Goal: Task Accomplishment & Management: Manage account settings

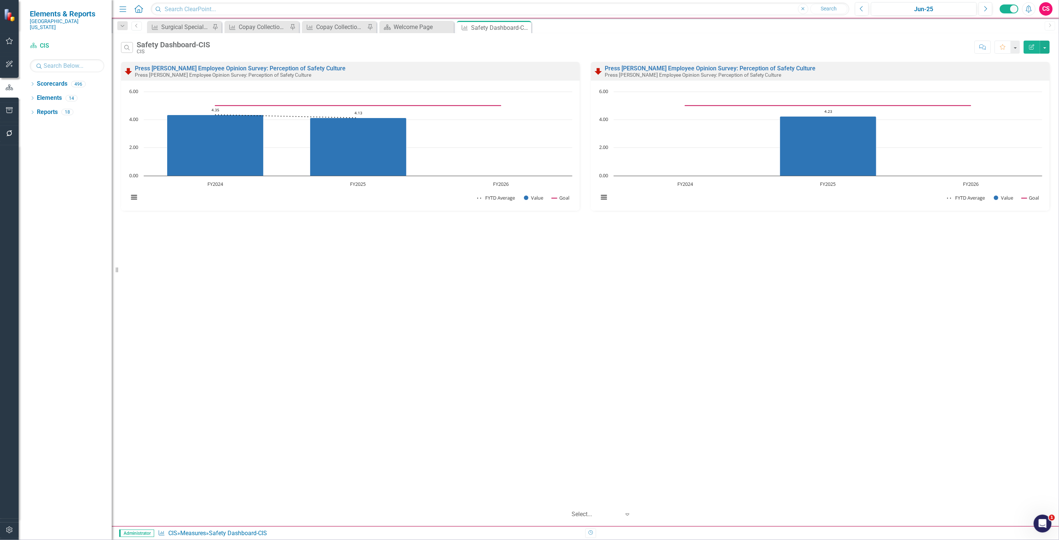
click at [1026, 43] on button "Edit Report" at bounding box center [1032, 47] width 16 height 13
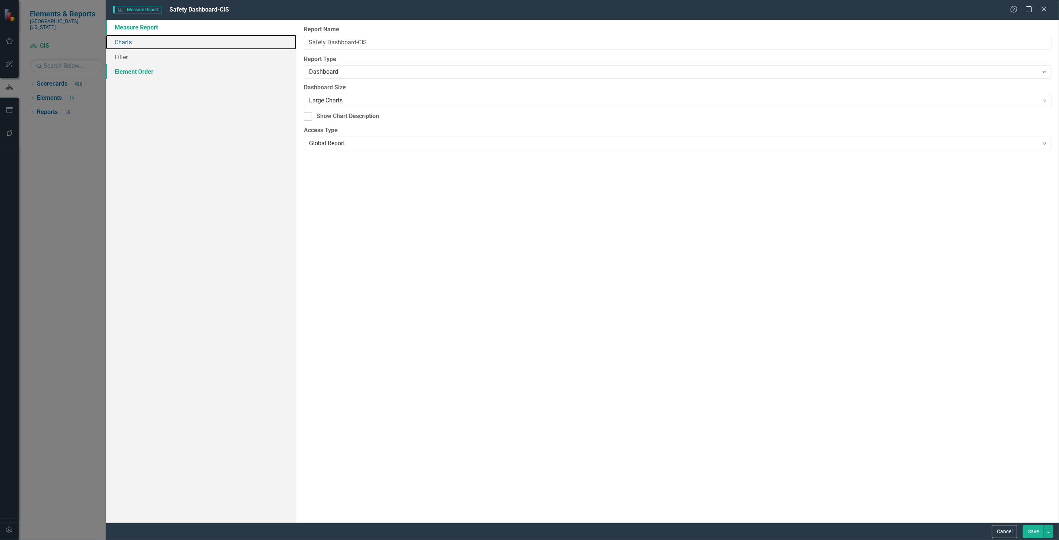
drag, startPoint x: 161, startPoint y: 44, endPoint x: 252, endPoint y: 74, distance: 95.8
click at [161, 44] on link "Charts" at bounding box center [201, 42] width 191 height 15
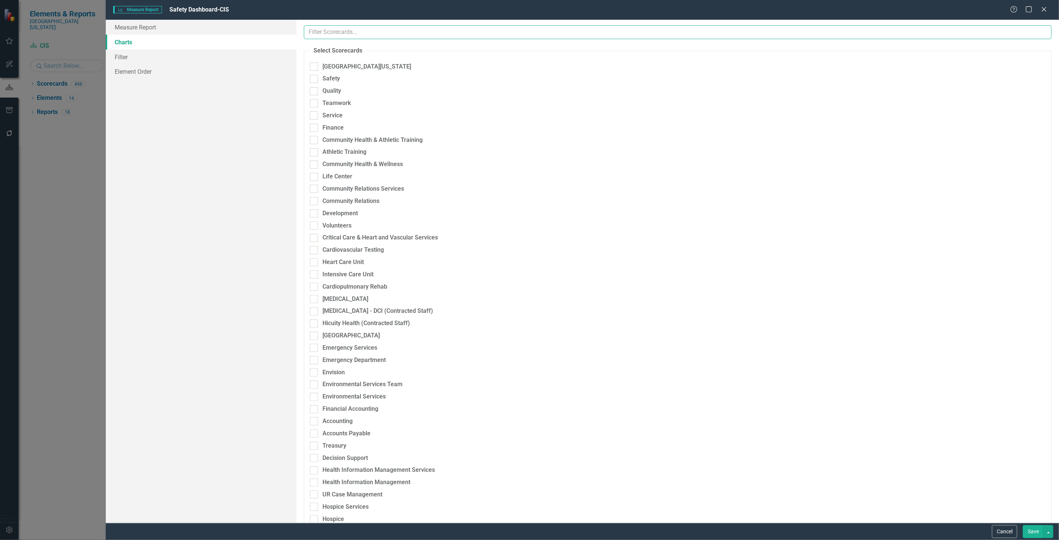
click at [343, 28] on input "text" at bounding box center [678, 32] width 748 height 14
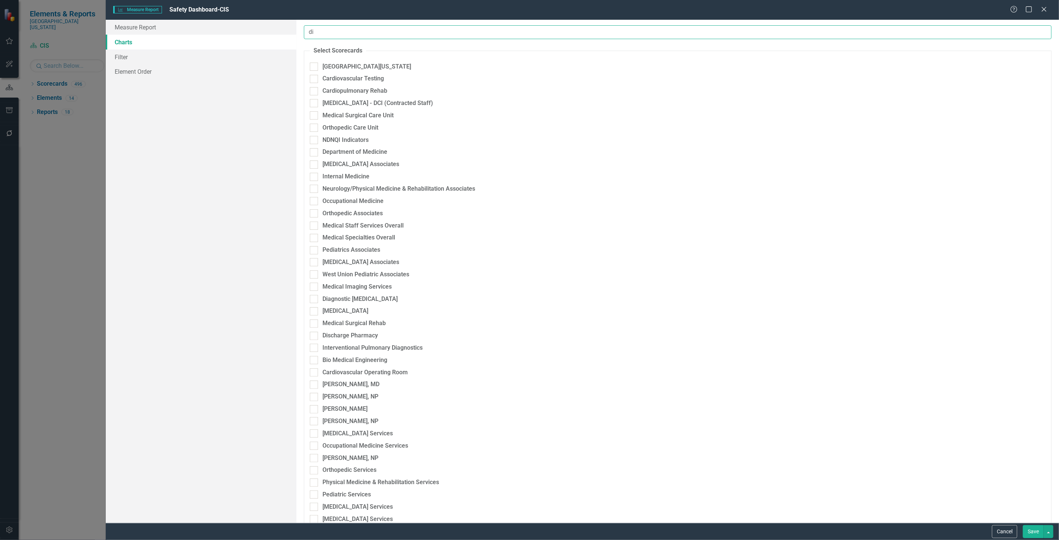
type input "d"
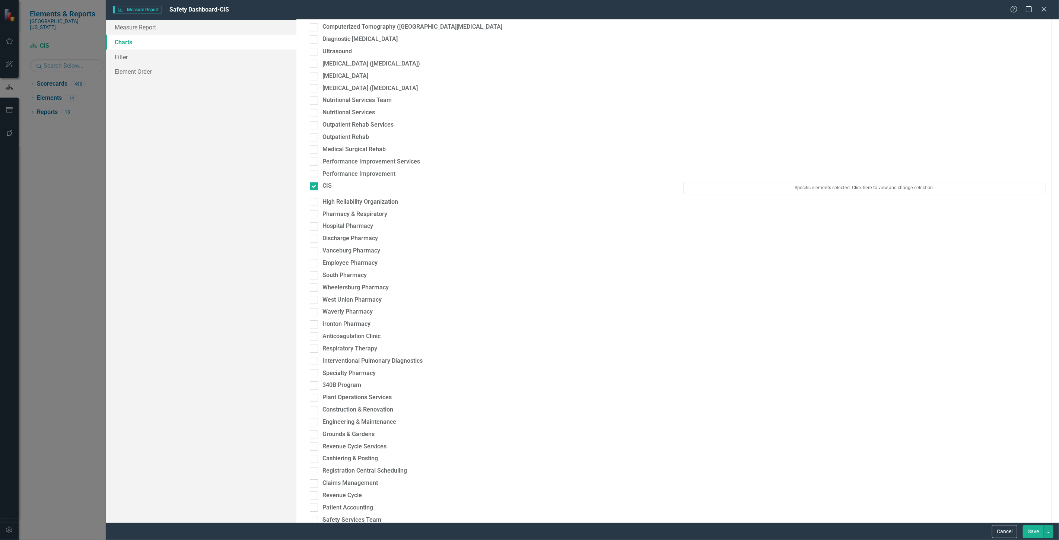
scroll to position [1531, 0]
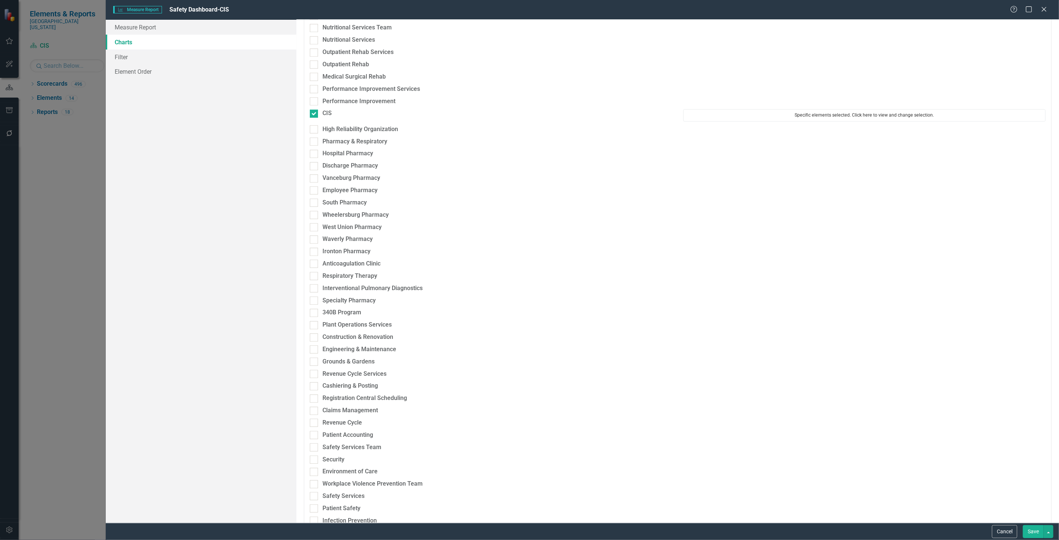
click at [787, 115] on button "Specific elements selected. Click here to view and change selection." at bounding box center [864, 115] width 362 height 12
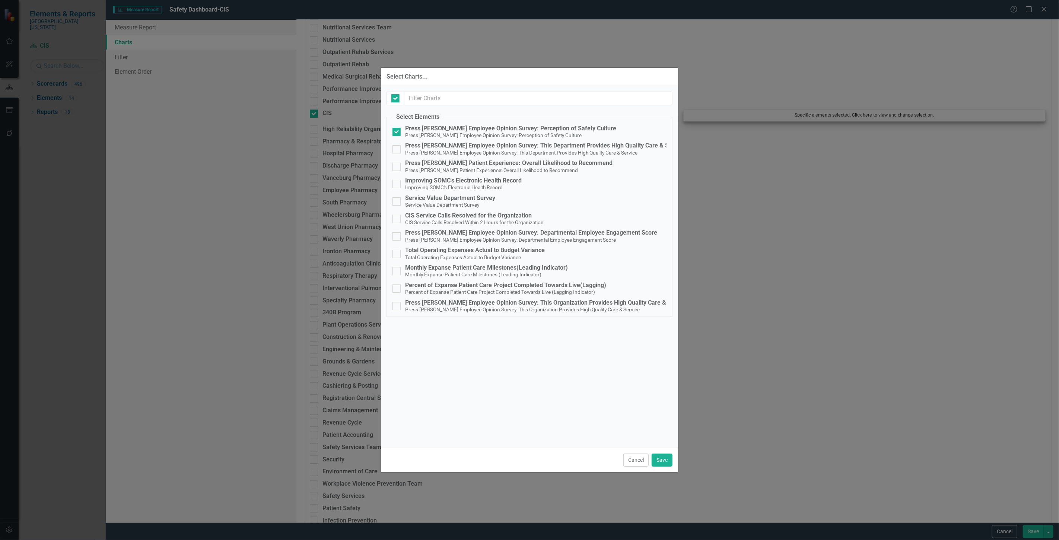
checkbox input "false"
click at [626, 461] on button "Cancel" at bounding box center [635, 460] width 25 height 13
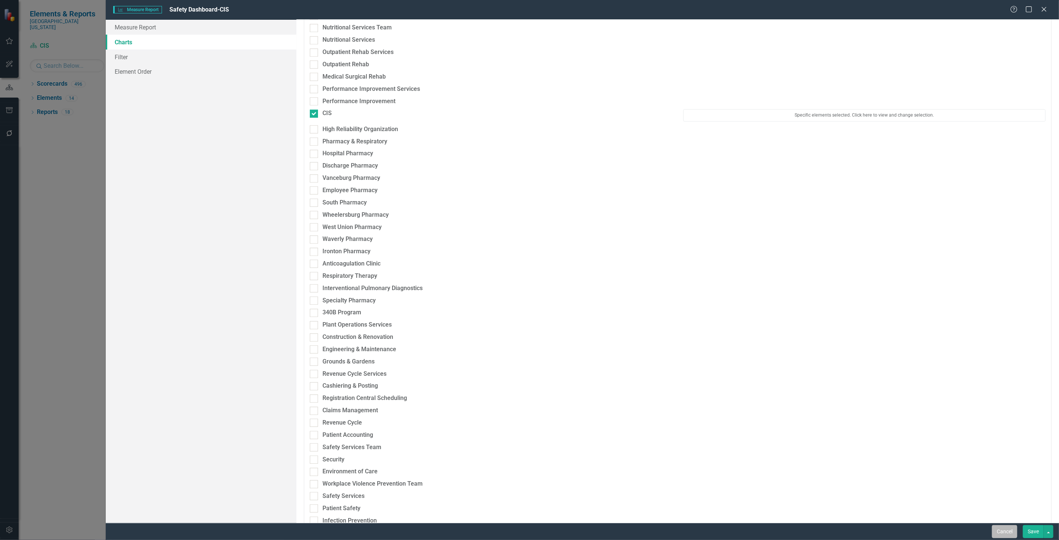
click at [996, 526] on button "Cancel" at bounding box center [1004, 531] width 25 height 13
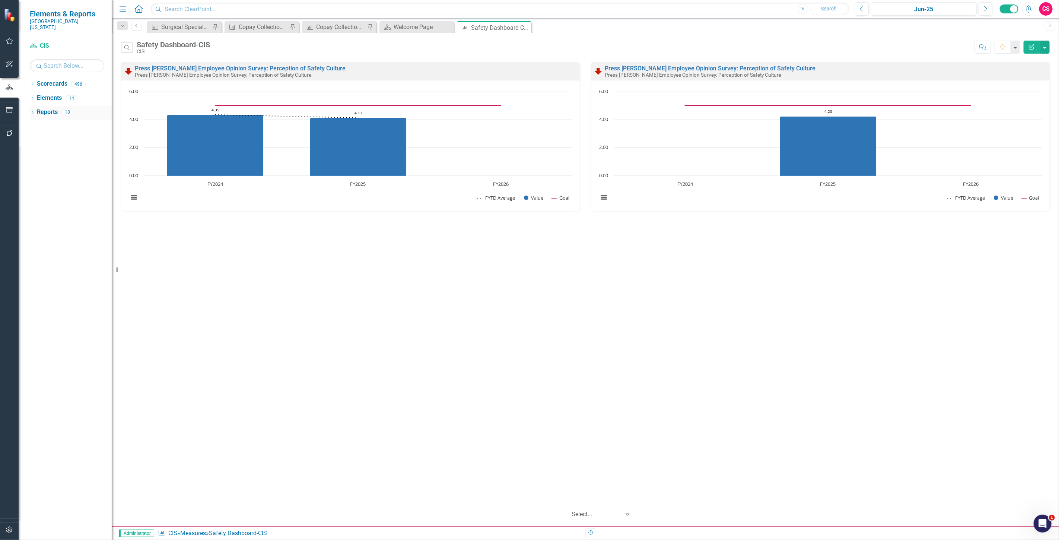
click at [44, 111] on div "Reports" at bounding box center [47, 112] width 21 height 12
click at [46, 108] on link "Reports" at bounding box center [47, 112] width 21 height 9
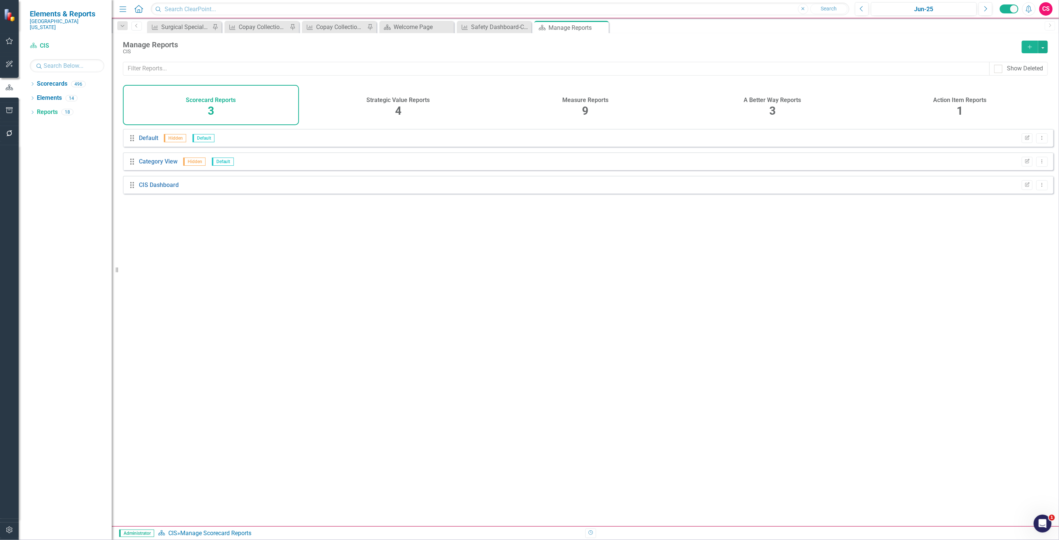
click at [785, 115] on div "A Better Way Reports 3" at bounding box center [773, 105] width 176 height 40
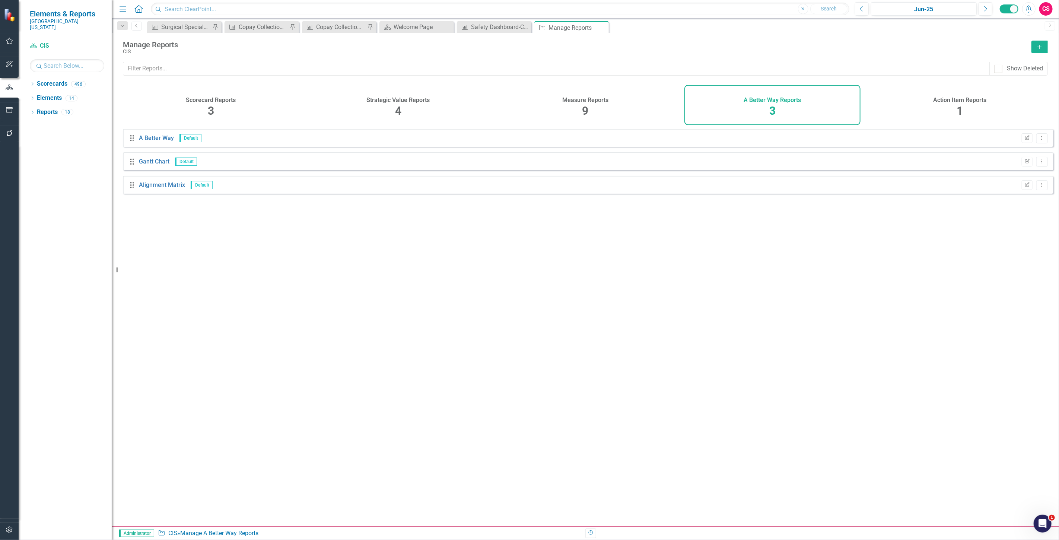
click at [595, 99] on h4 "Measure Reports" at bounding box center [585, 100] width 46 height 7
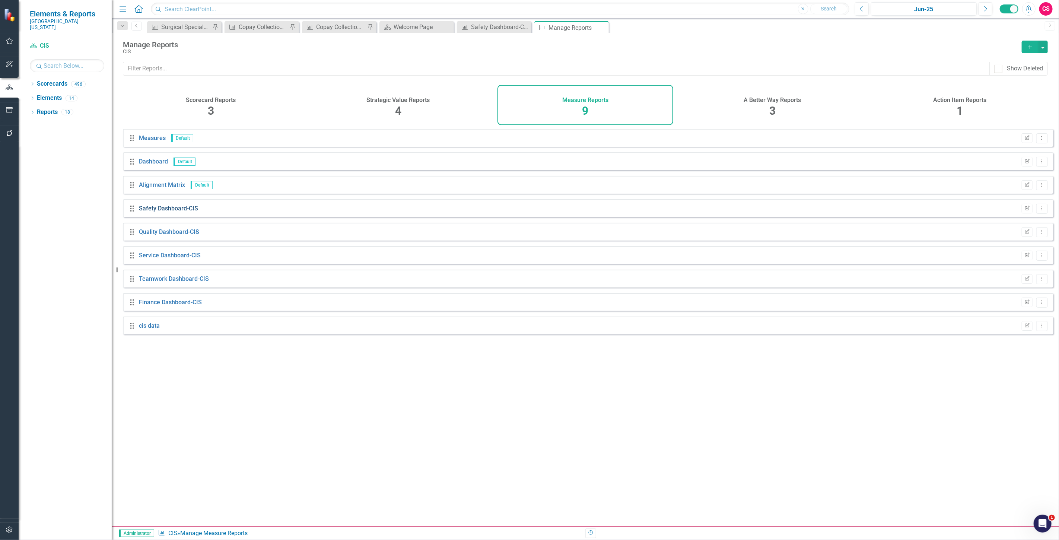
click at [155, 212] on link "Safety Dashboard-CIS" at bounding box center [168, 208] width 59 height 7
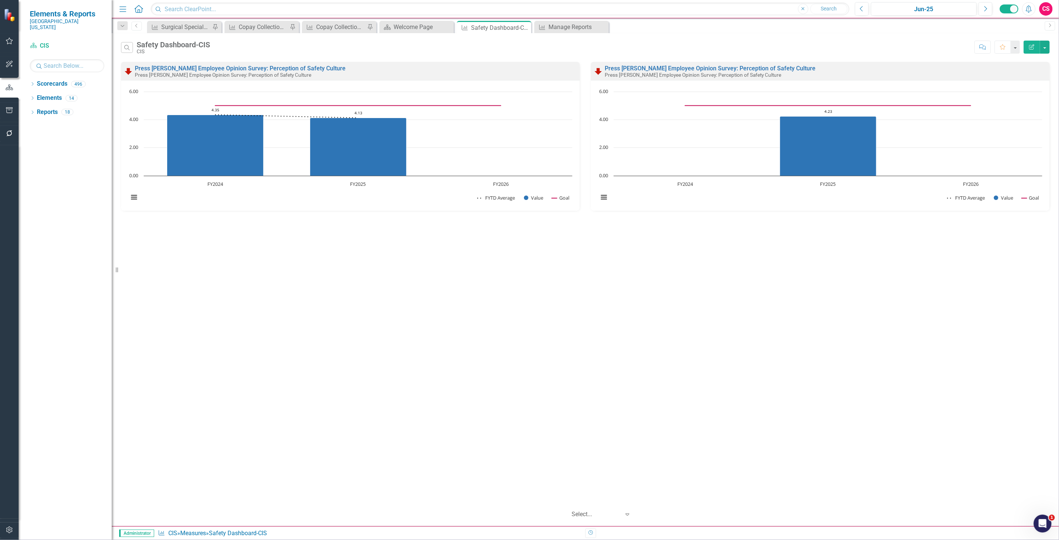
click at [1035, 48] on icon "Edit Report" at bounding box center [1032, 46] width 7 height 5
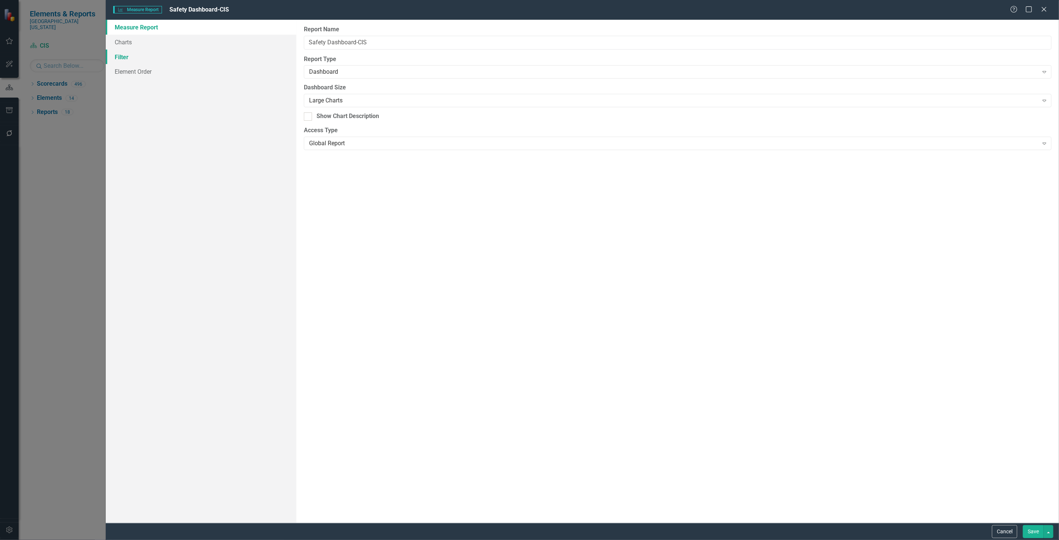
click at [186, 56] on link "Filter" at bounding box center [201, 57] width 191 height 15
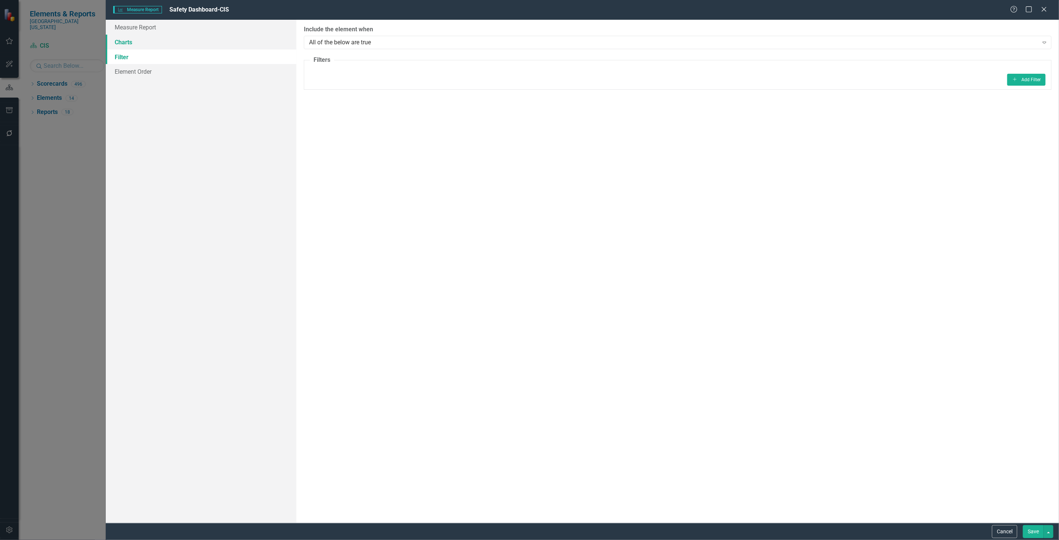
click at [183, 40] on link "Charts" at bounding box center [201, 42] width 191 height 15
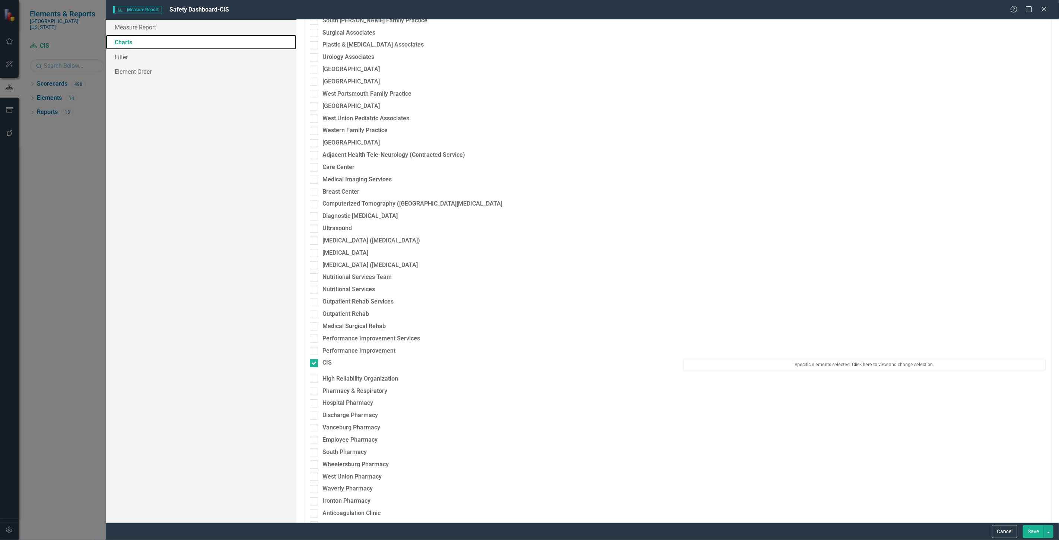
scroll to position [1407, 0]
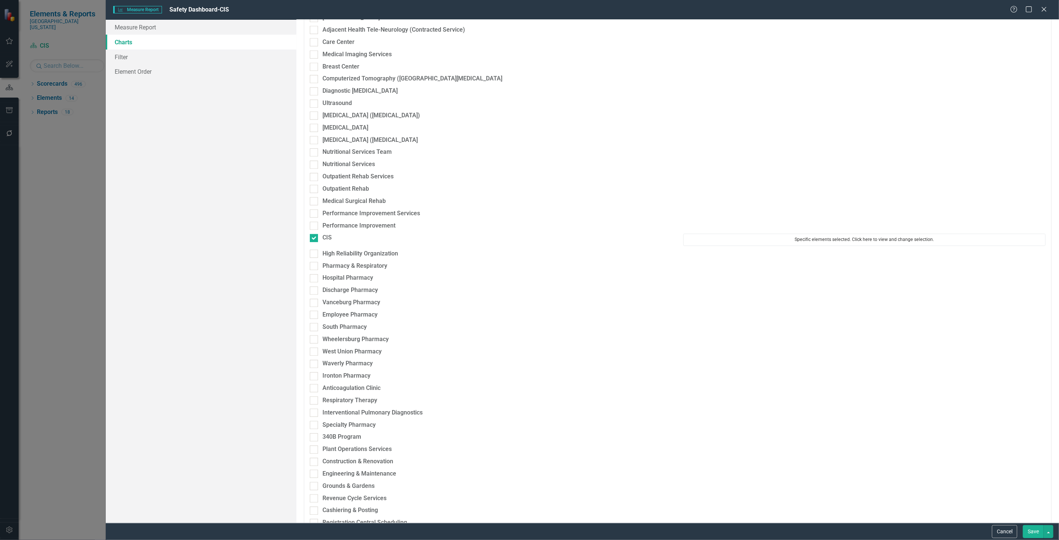
click at [772, 238] on button "Specific elements selected. Click here to view and change selection." at bounding box center [864, 240] width 362 height 12
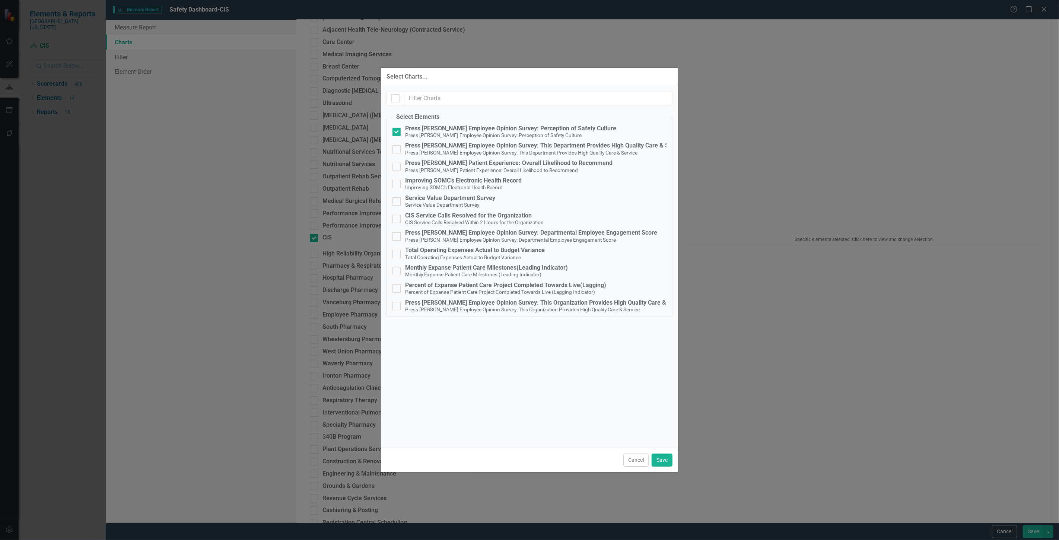
drag, startPoint x: 637, startPoint y: 458, endPoint x: 300, endPoint y: 222, distance: 412.0
click at [637, 458] on button "Cancel" at bounding box center [635, 460] width 25 height 13
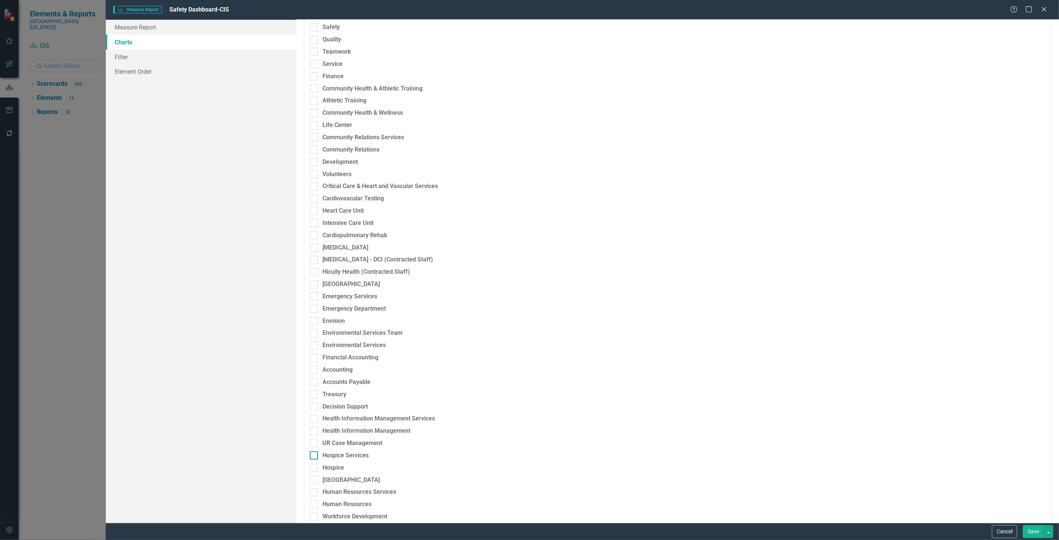
scroll to position [0, 0]
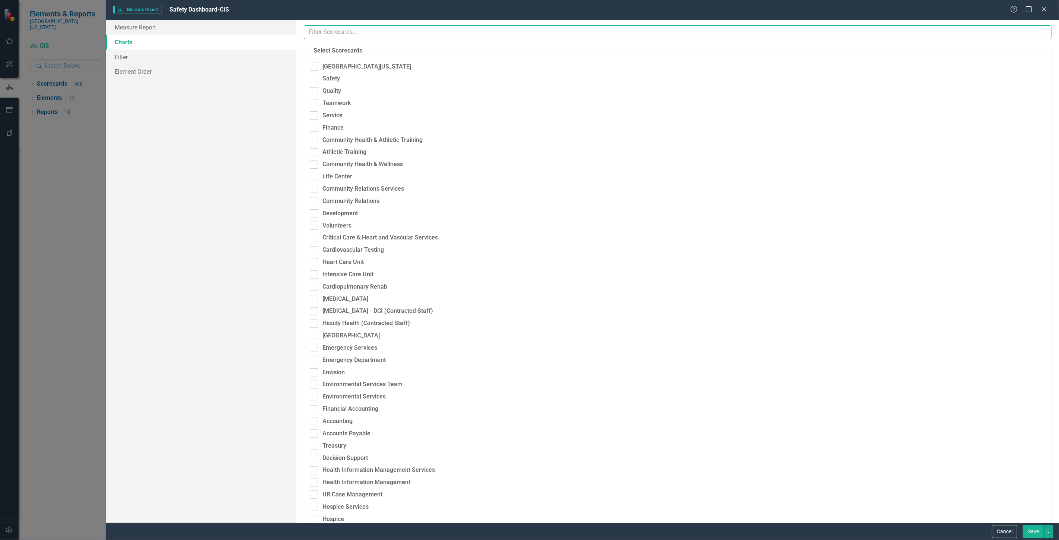
click at [329, 36] on input "text" at bounding box center [678, 32] width 748 height 14
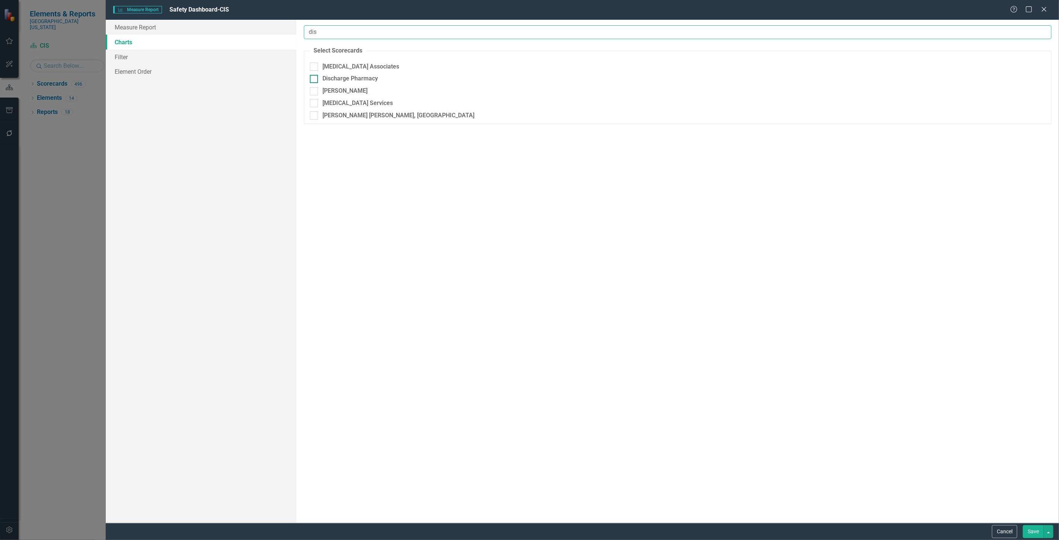
type input "dis"
click at [347, 76] on div "Discharge Pharmacy" at bounding box center [350, 78] width 55 height 9
click at [315, 76] on input "Discharge Pharmacy" at bounding box center [312, 77] width 5 height 5
checkbox input "true"
click at [810, 79] on button "Specific elements selected. Click here to view and change selection." at bounding box center [864, 80] width 362 height 12
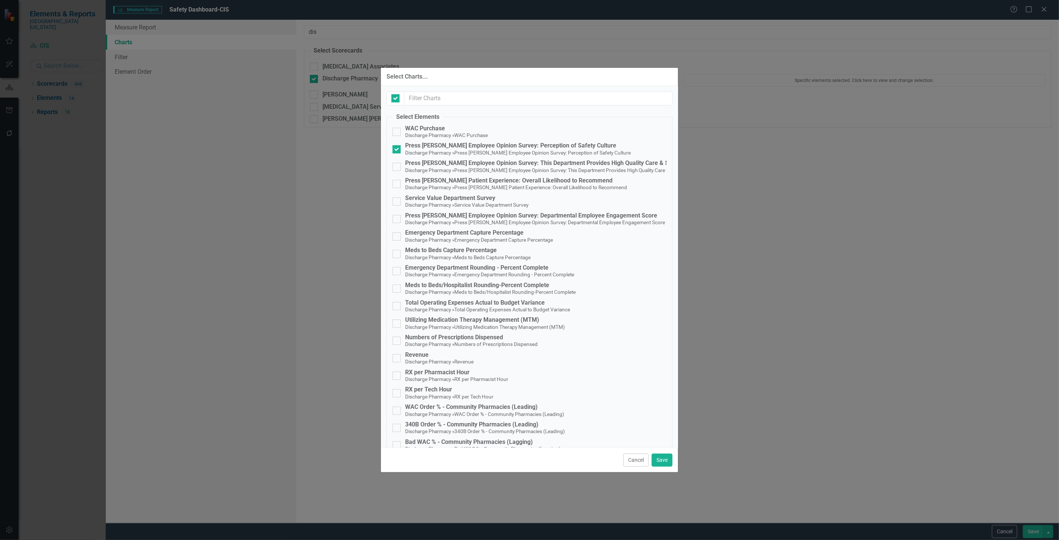
checkbox input "false"
click at [631, 459] on button "Cancel" at bounding box center [635, 460] width 25 height 13
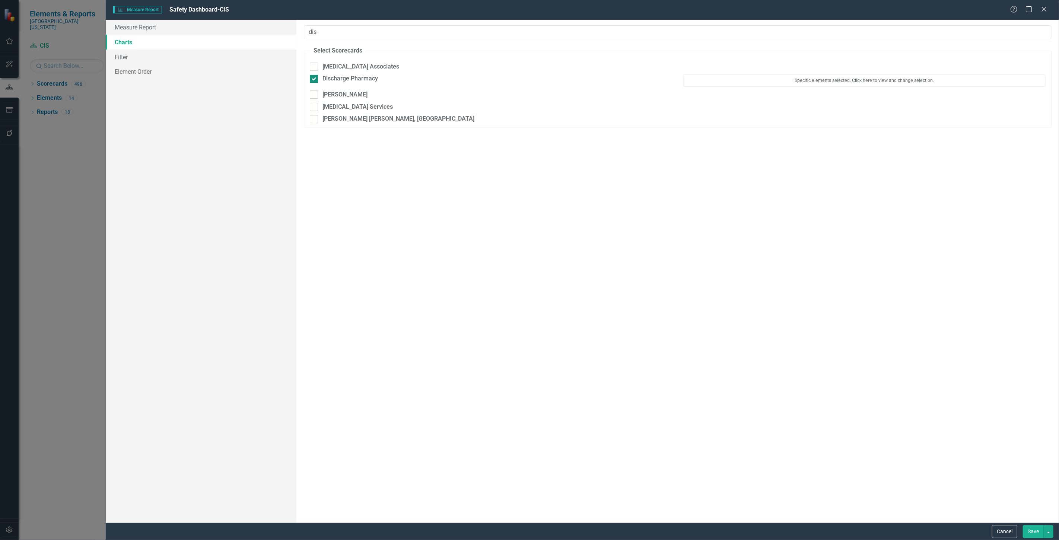
click at [315, 77] on div at bounding box center [314, 79] width 8 height 8
click at [315, 77] on input "Discharge Pharmacy" at bounding box center [312, 77] width 5 height 5
checkbox input "false"
click at [1035, 531] on button "Save" at bounding box center [1033, 531] width 21 height 13
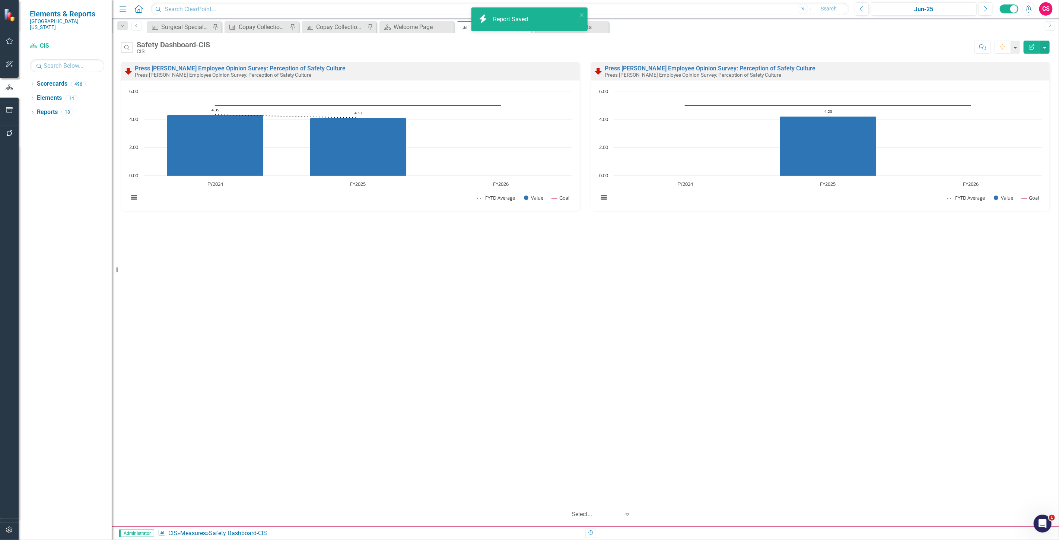
click at [510, 17] on div "Report Saved" at bounding box center [511, 19] width 37 height 9
click at [1029, 49] on icon "Edit Report" at bounding box center [1032, 46] width 7 height 5
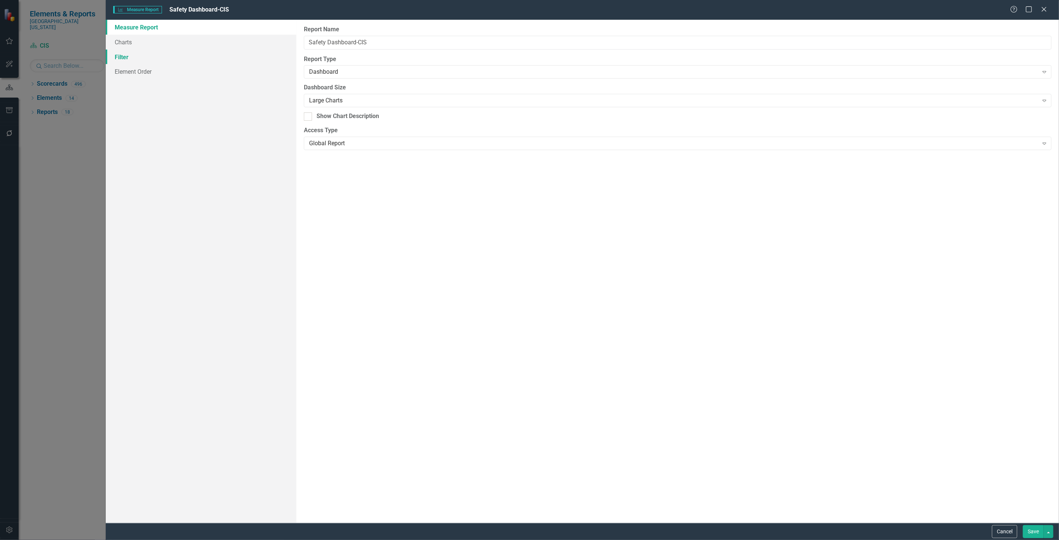
click at [149, 53] on link "Filter" at bounding box center [201, 57] width 191 height 15
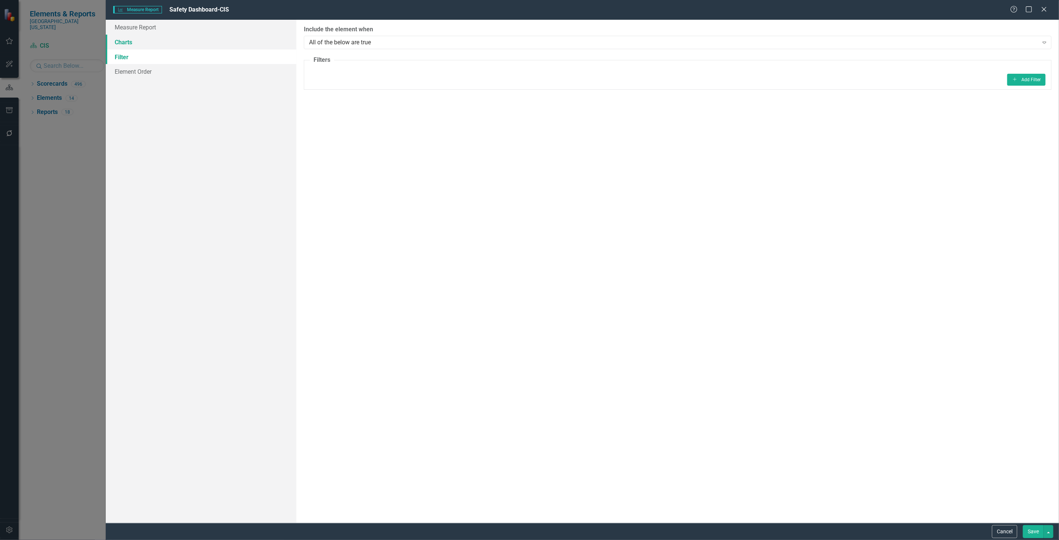
click at [147, 41] on link "Charts" at bounding box center [201, 42] width 191 height 15
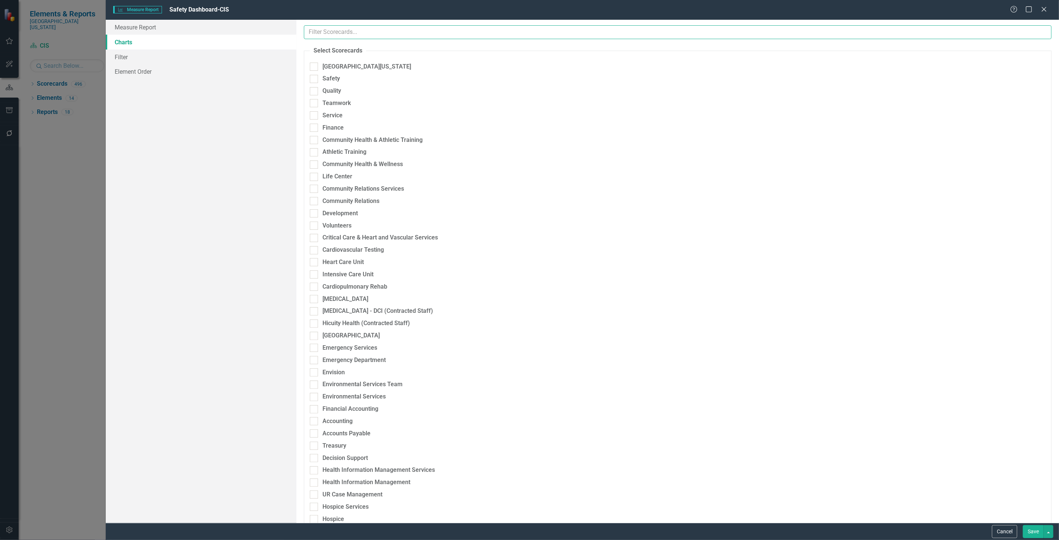
click at [388, 32] on input "text" at bounding box center [678, 32] width 748 height 14
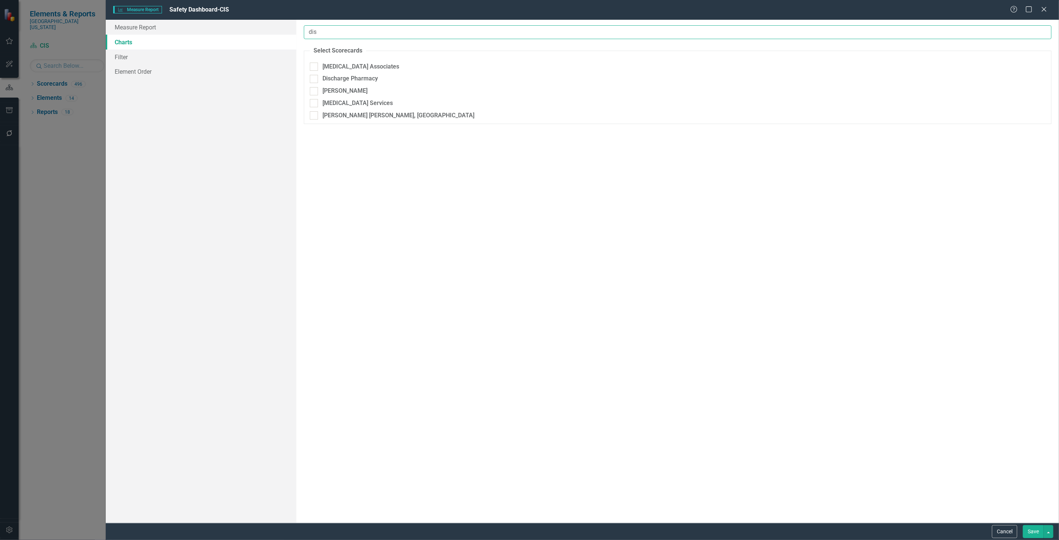
type input "dis"
click at [317, 77] on div at bounding box center [314, 79] width 8 height 8
click at [315, 77] on input "Discharge Pharmacy" at bounding box center [312, 77] width 5 height 5
checkbox input "true"
click at [826, 76] on button "Specific elements selected. Click here to view and change selection." at bounding box center [864, 80] width 362 height 12
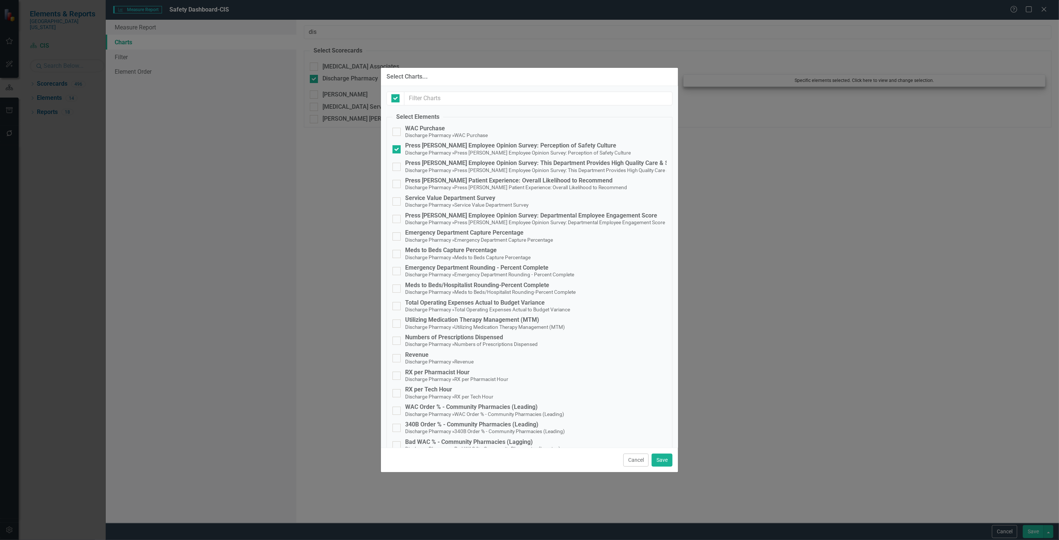
checkbox input "false"
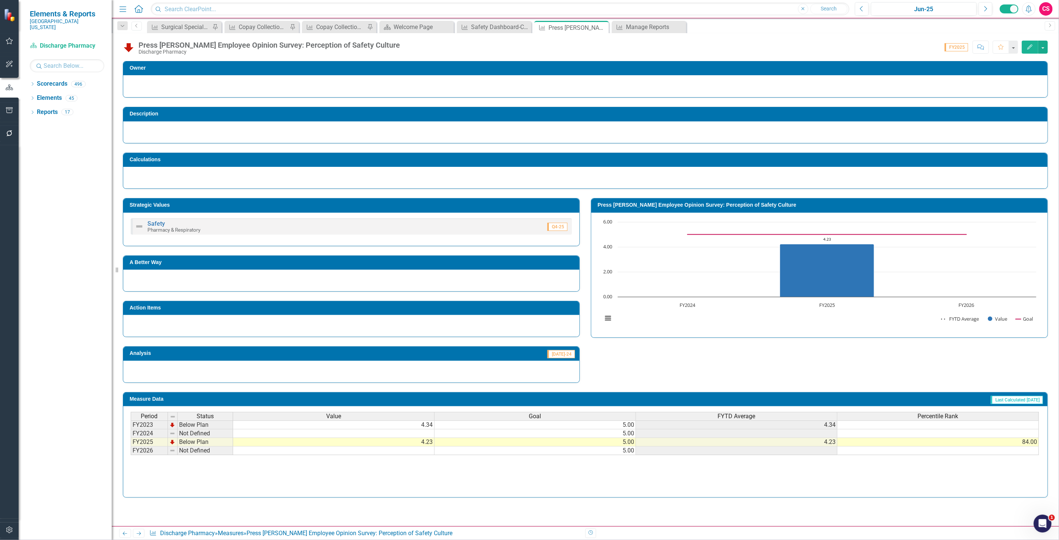
click at [1026, 51] on button "Edit" at bounding box center [1030, 47] width 16 height 13
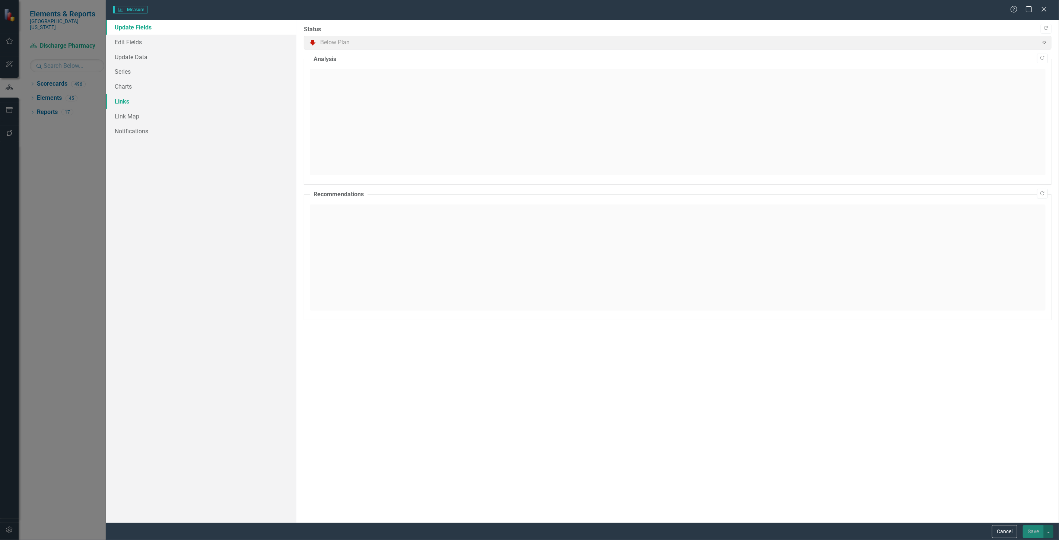
click at [198, 94] on link "Links" at bounding box center [201, 101] width 191 height 15
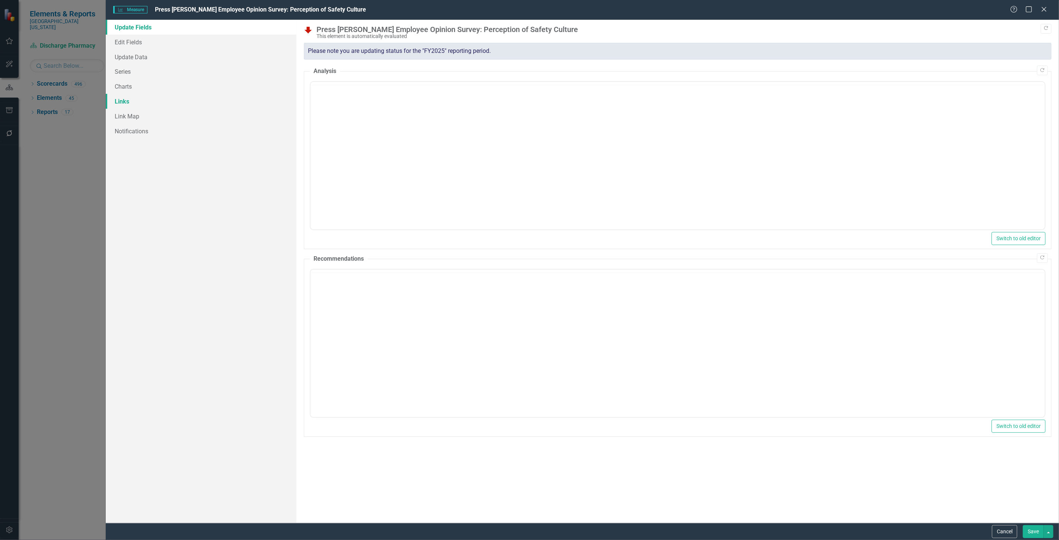
click at [157, 103] on link "Links" at bounding box center [201, 101] width 191 height 15
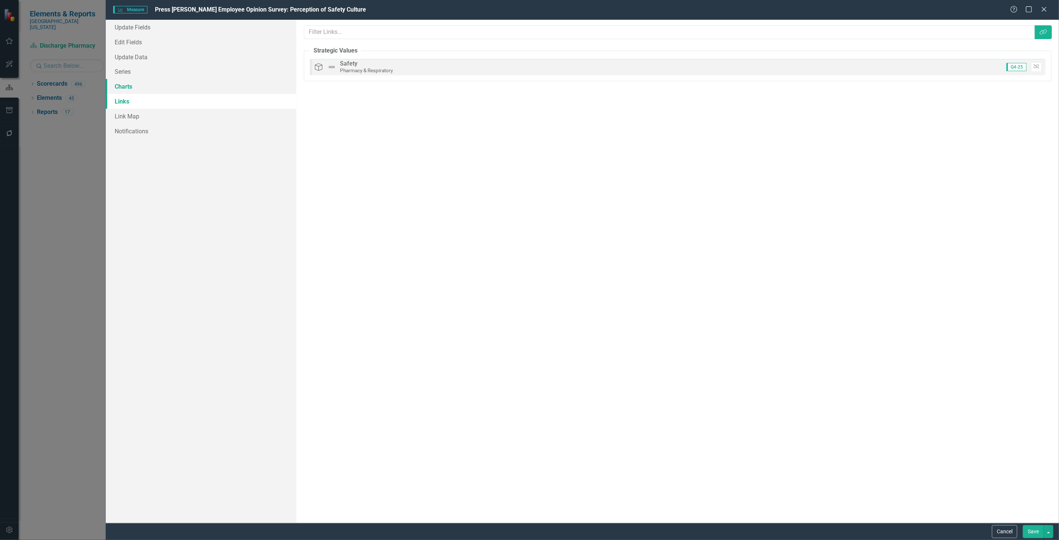
click at [152, 88] on link "Charts" at bounding box center [201, 86] width 191 height 15
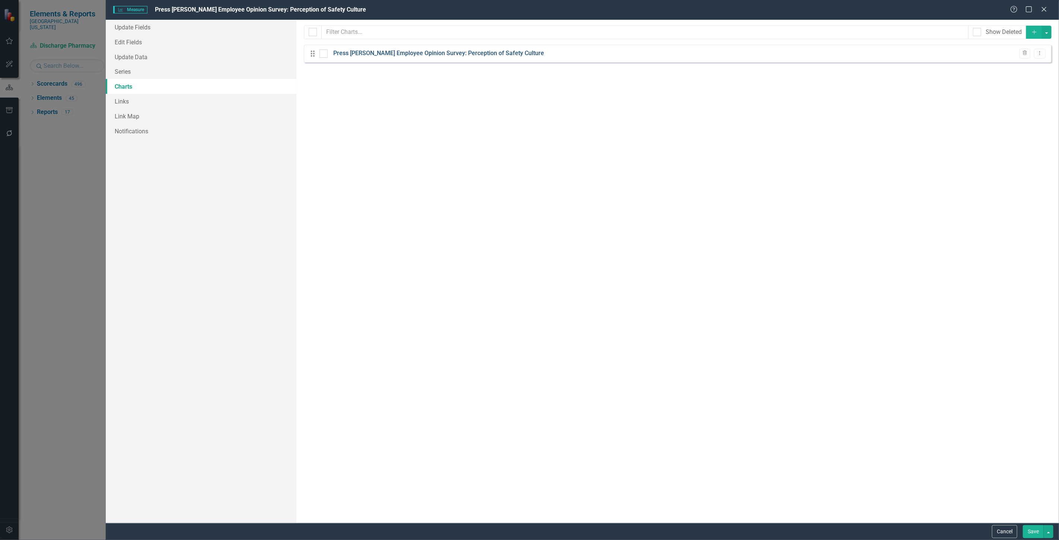
click at [436, 54] on link "Press [PERSON_NAME] Employee Opinion Survey: Perception of Safety Culture" at bounding box center [438, 53] width 211 height 9
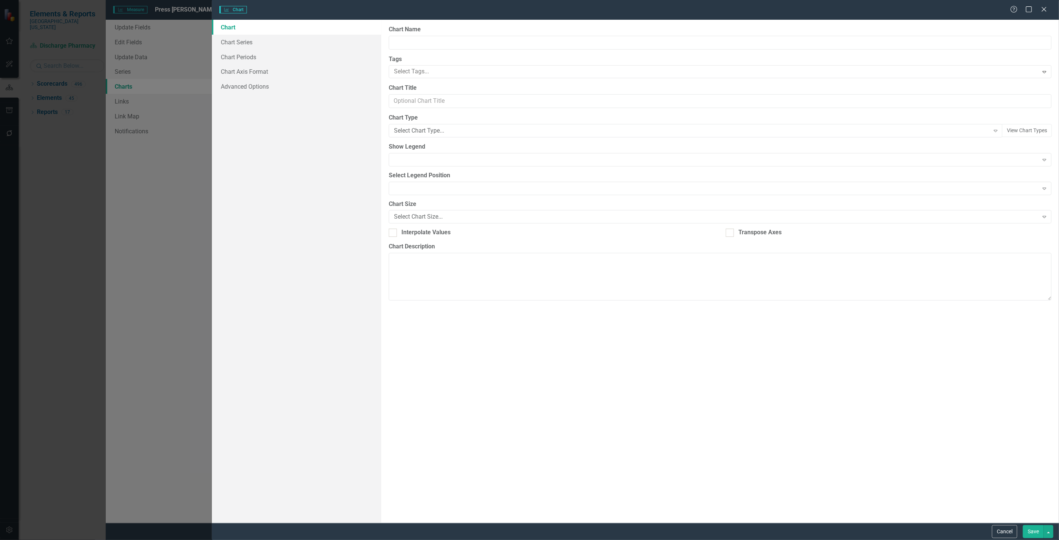
type input "Press [PERSON_NAME] Employee Opinion Survey: Perception of Safety Culture"
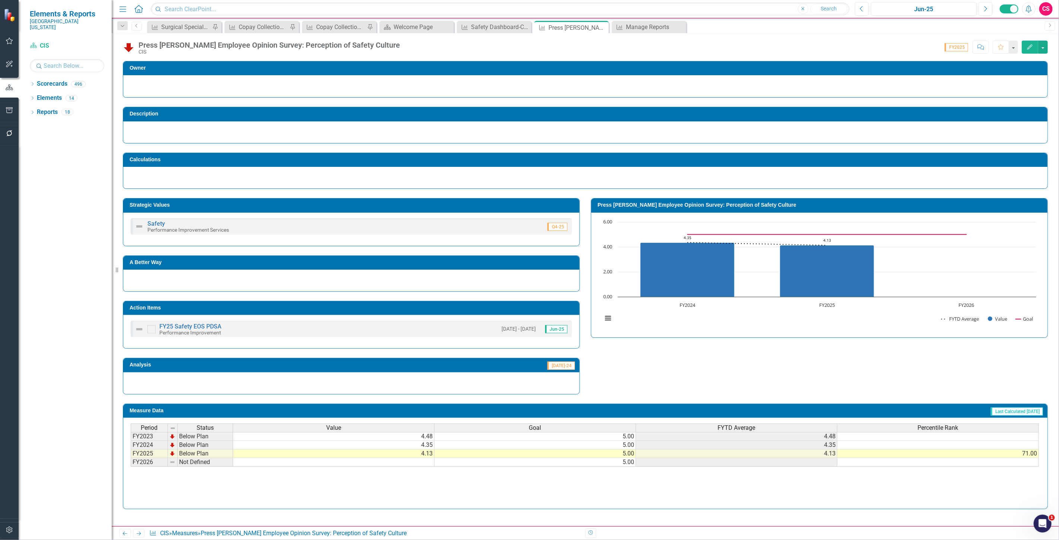
click at [1028, 49] on icon "button" at bounding box center [1030, 46] width 5 height 5
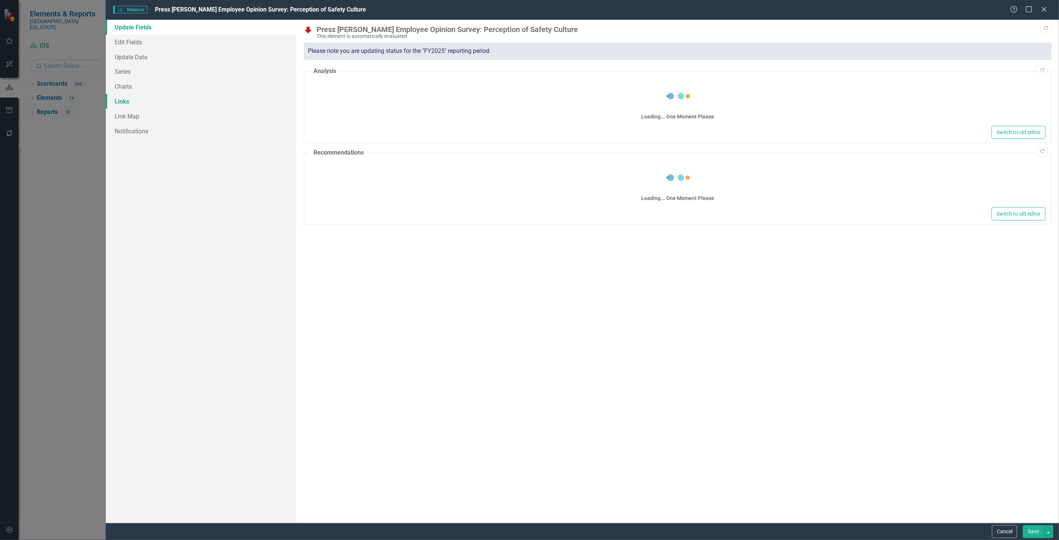
click at [177, 103] on link "Links" at bounding box center [201, 101] width 191 height 15
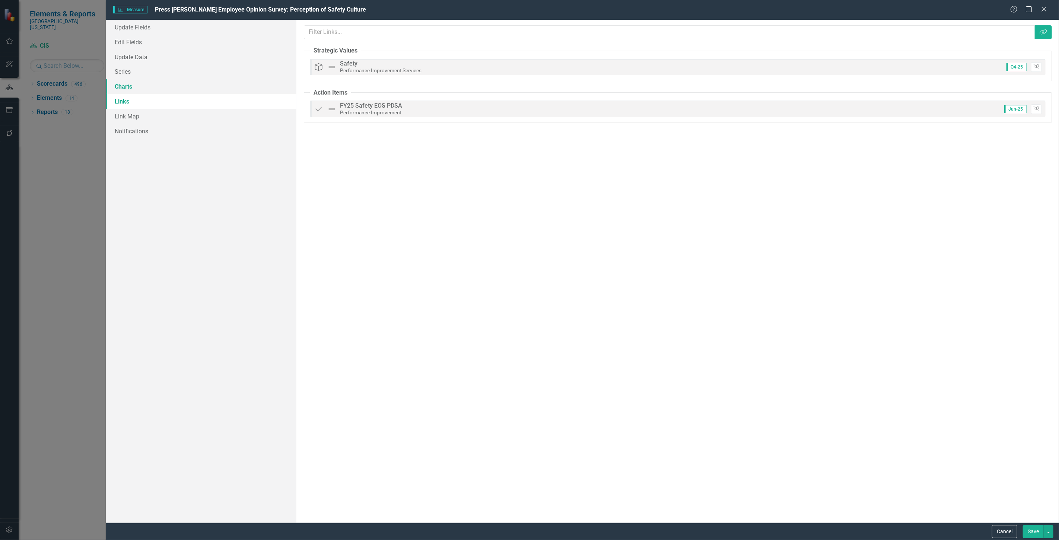
click at [181, 80] on link "Charts" at bounding box center [201, 86] width 191 height 15
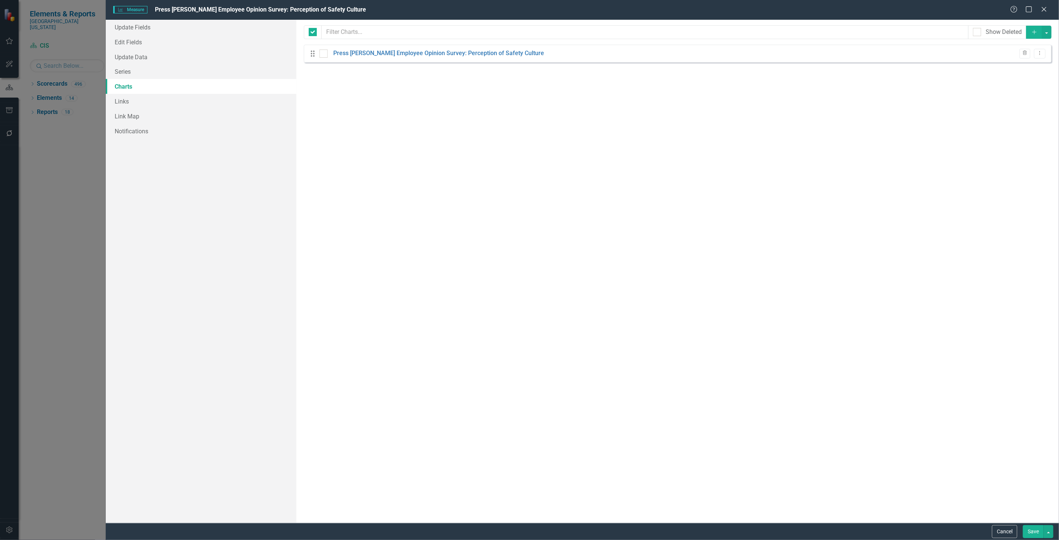
checkbox input "false"
click at [423, 55] on link "Press [PERSON_NAME] Employee Opinion Survey: Perception of Safety Culture" at bounding box center [438, 53] width 211 height 9
